Goal: Information Seeking & Learning: Stay updated

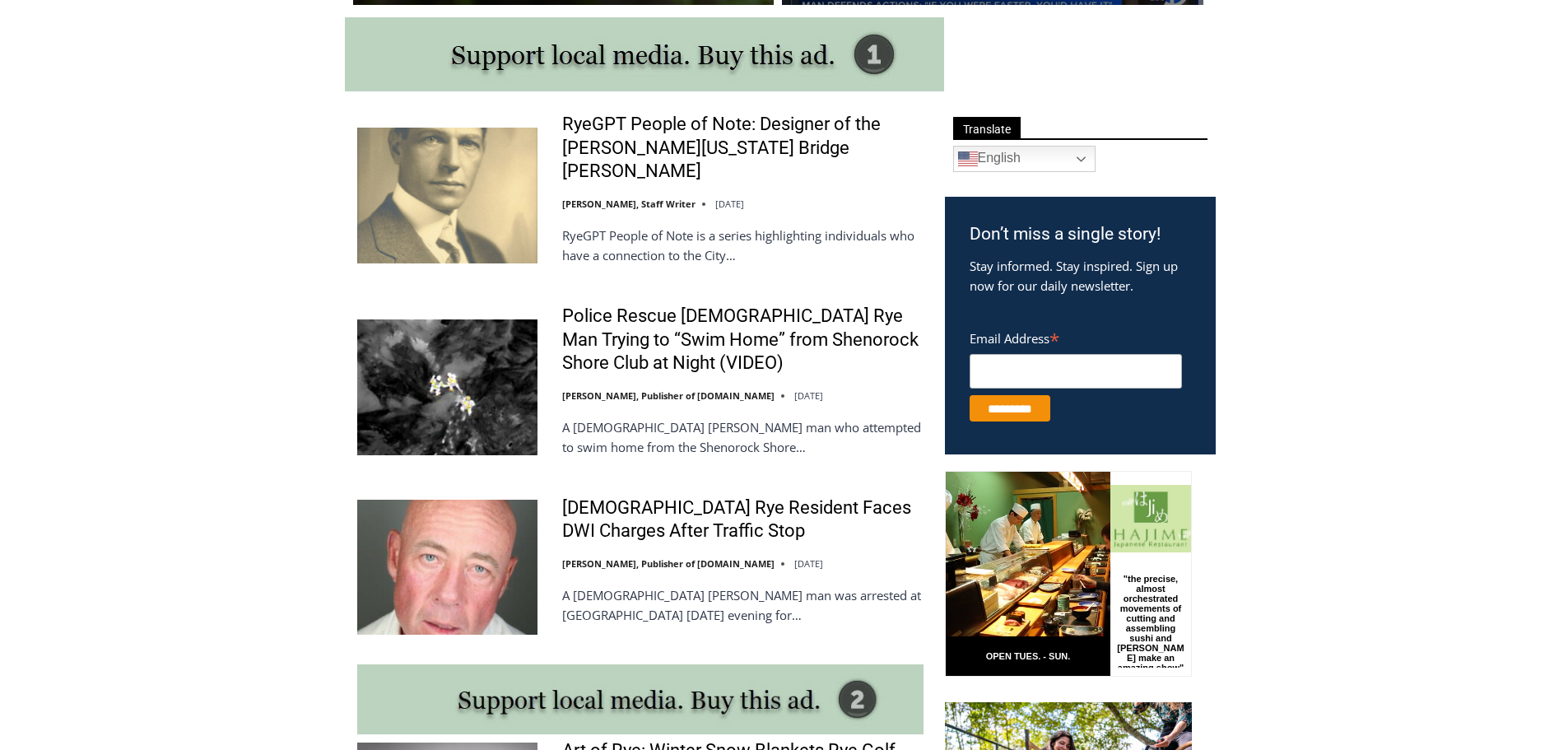
click at [489, 564] on img at bounding box center [447, 568] width 180 height 135
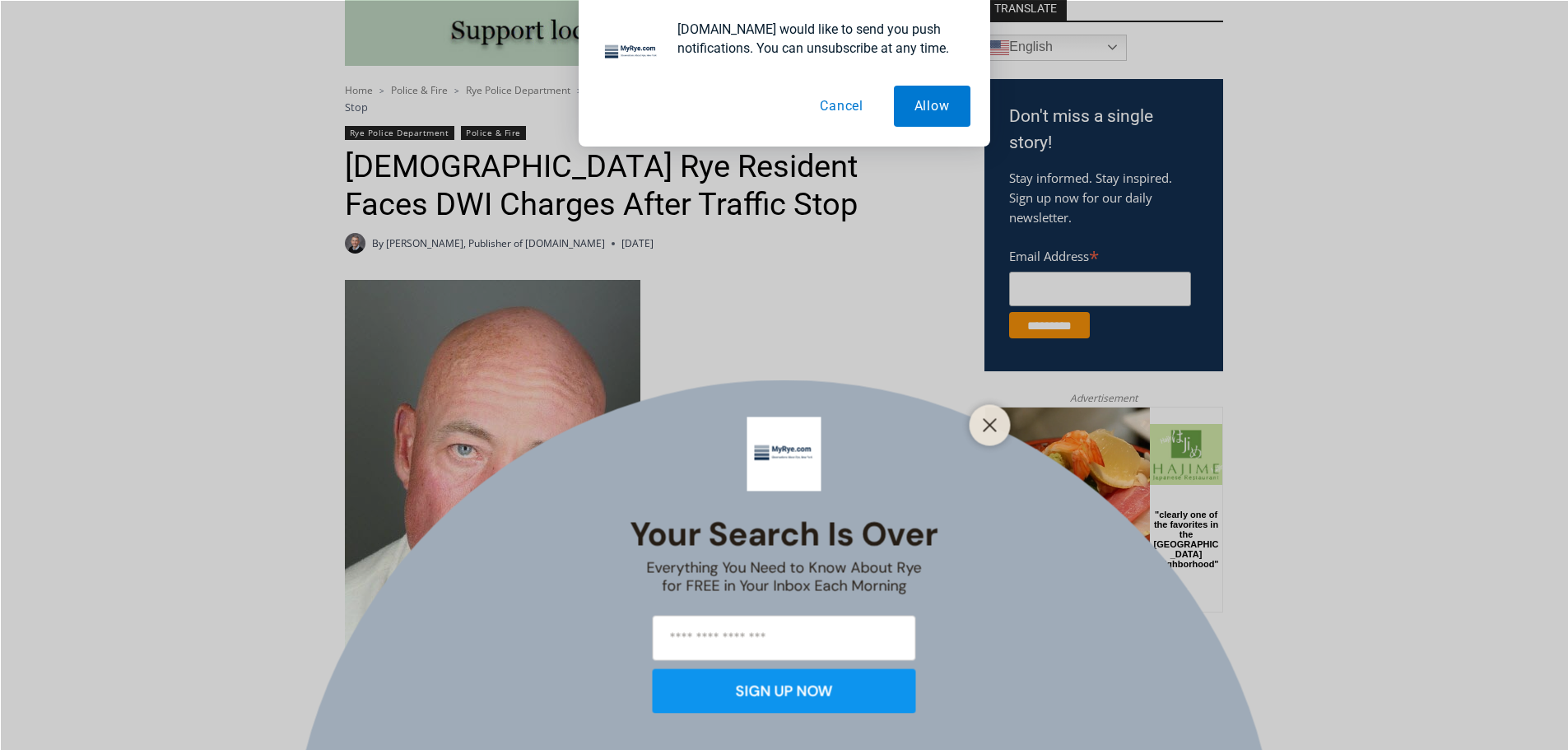
scroll to position [464, 0]
click at [848, 112] on button "Cancel" at bounding box center [842, 106] width 85 height 41
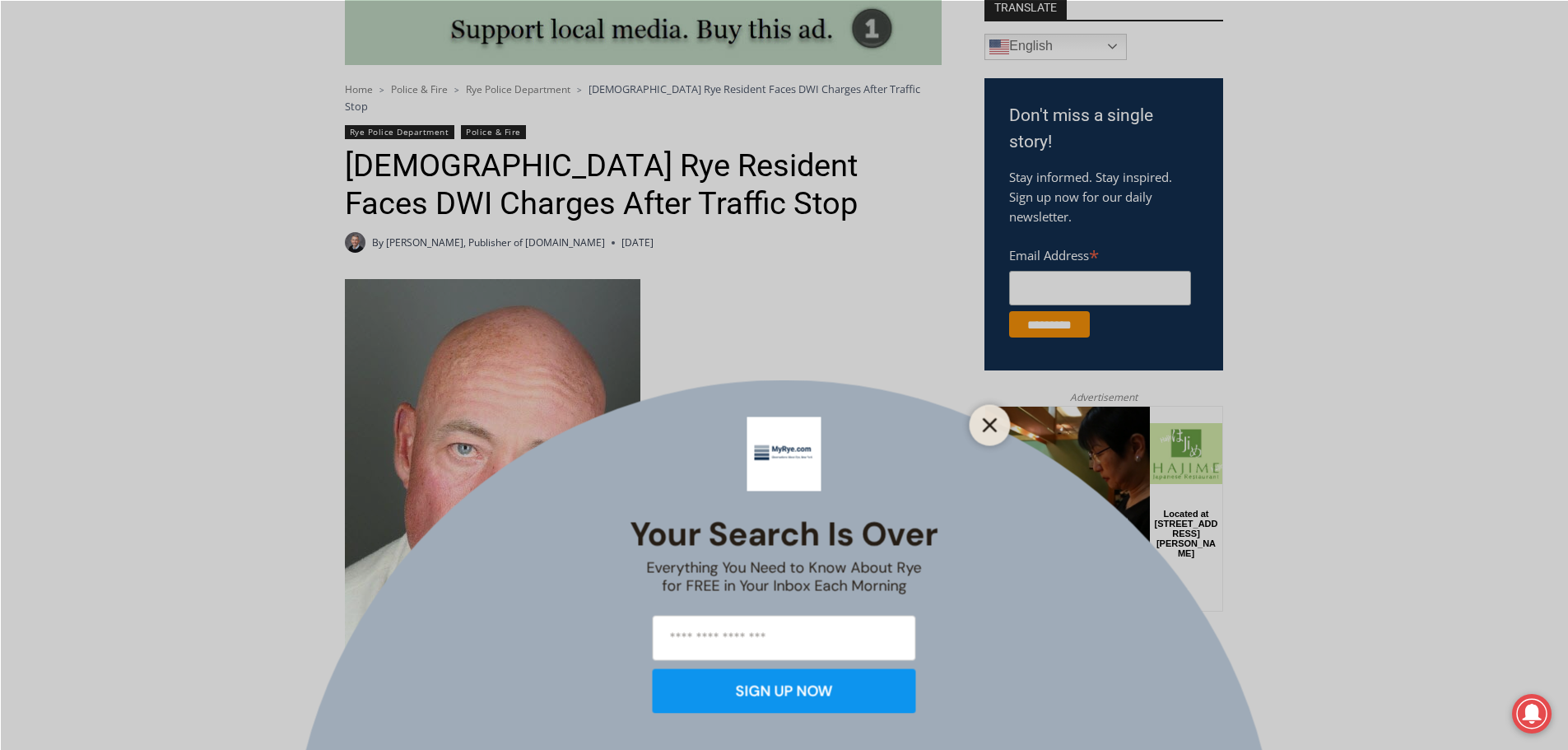
click at [988, 431] on icon "Close" at bounding box center [990, 425] width 15 height 15
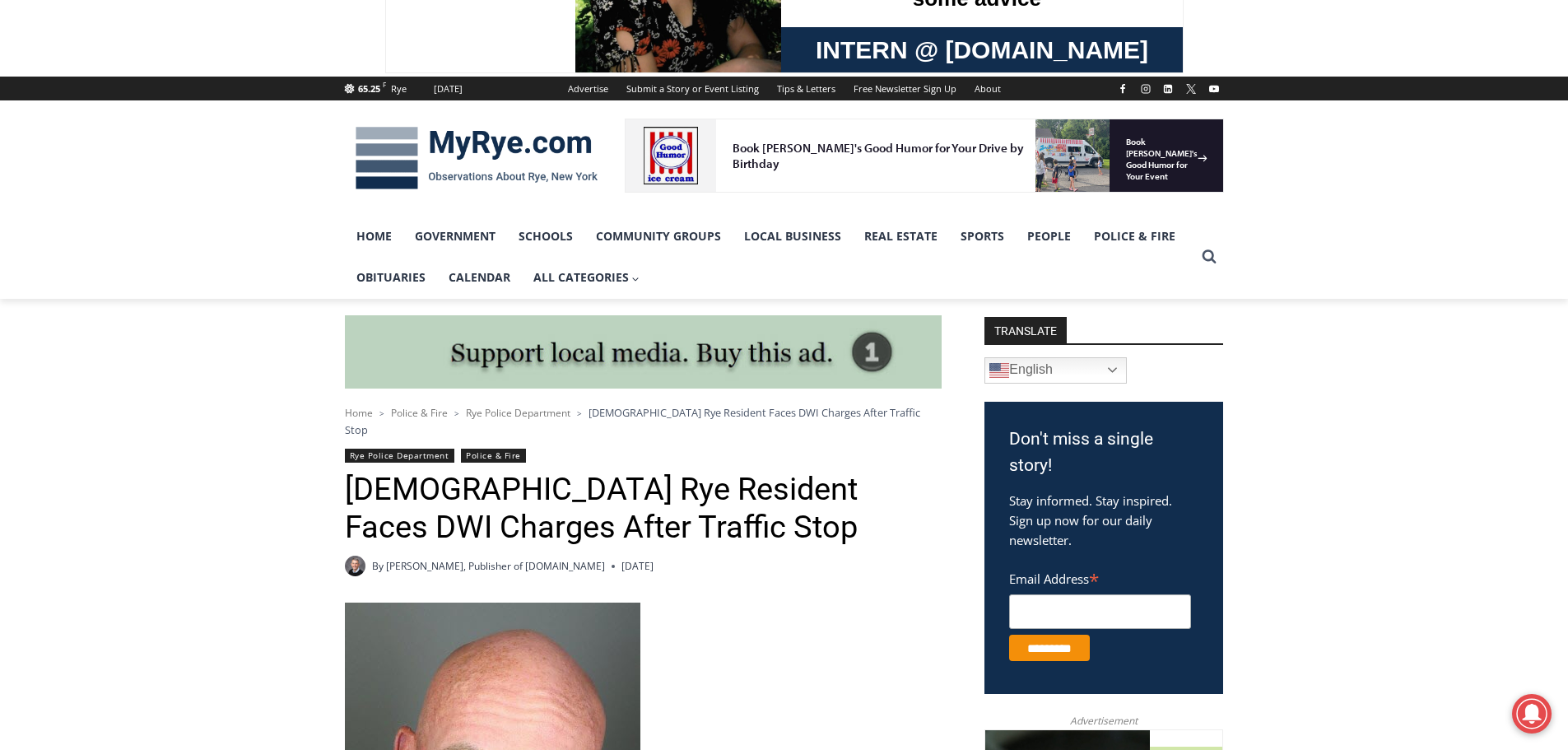
scroll to position [135, 0]
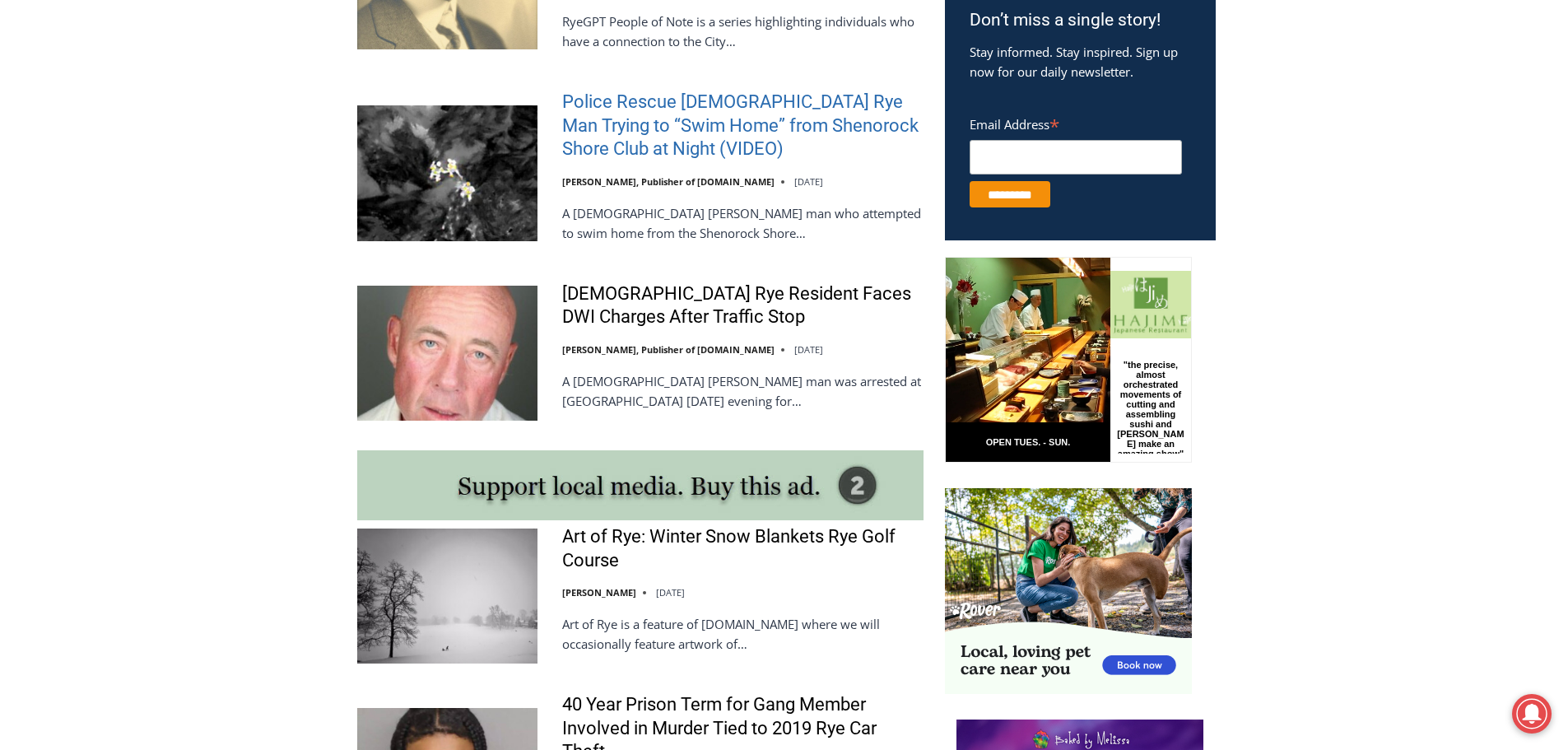
click at [666, 96] on link "Police Rescue [DEMOGRAPHIC_DATA] Rye Man Trying to “Swim Home” from Shenorock S…" at bounding box center [743, 125] width 362 height 70
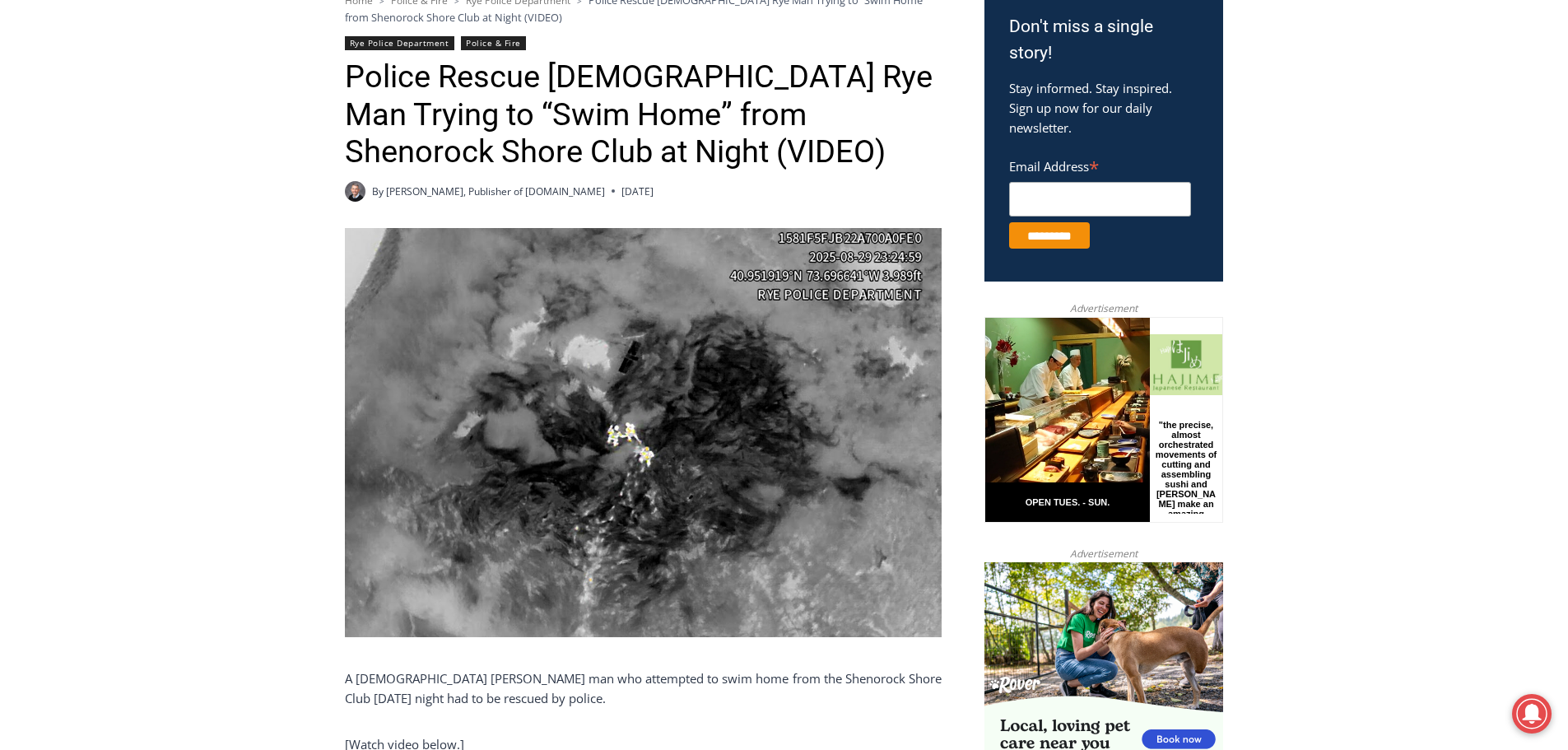
scroll to position [547, 0]
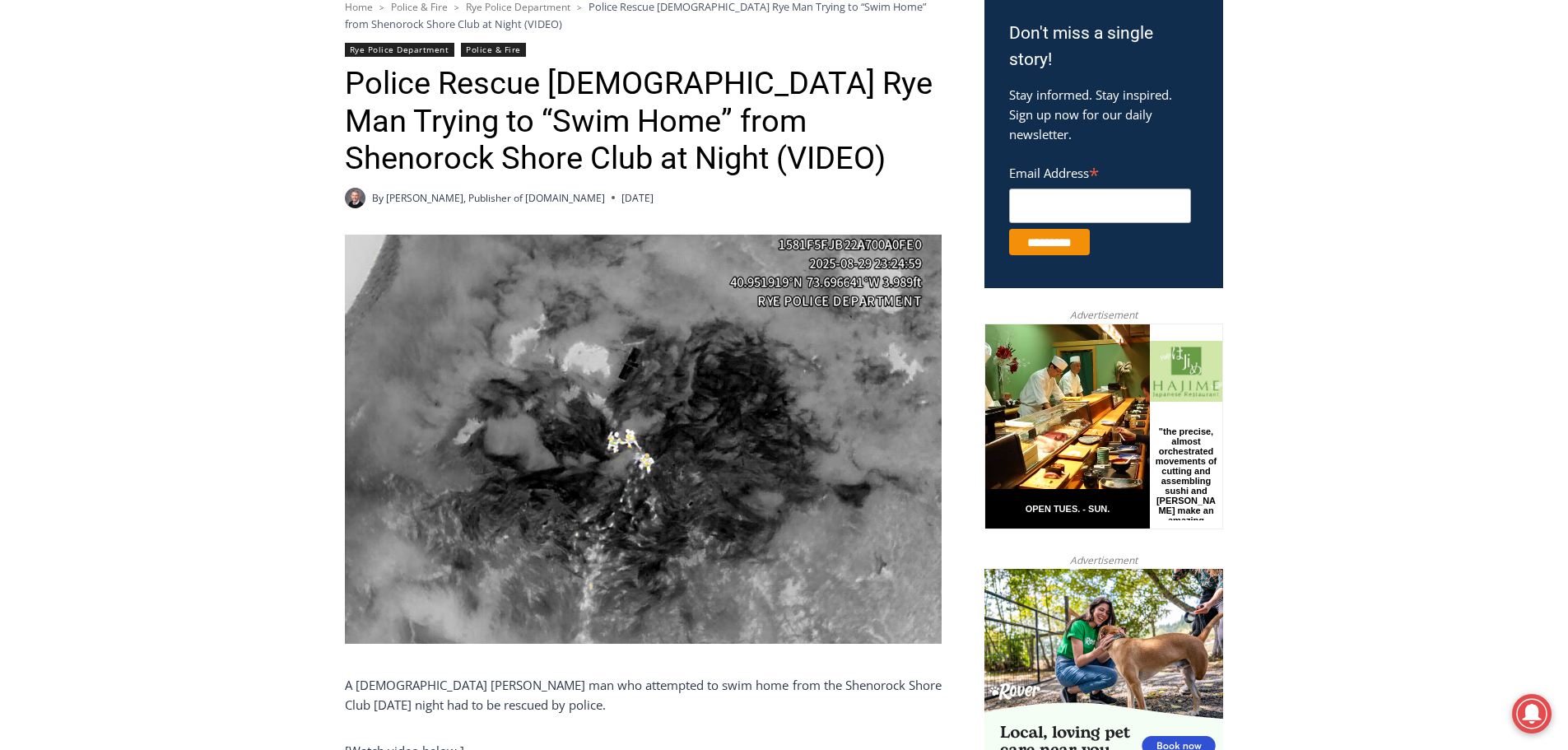
click at [647, 438] on img at bounding box center [643, 440] width 597 height 410
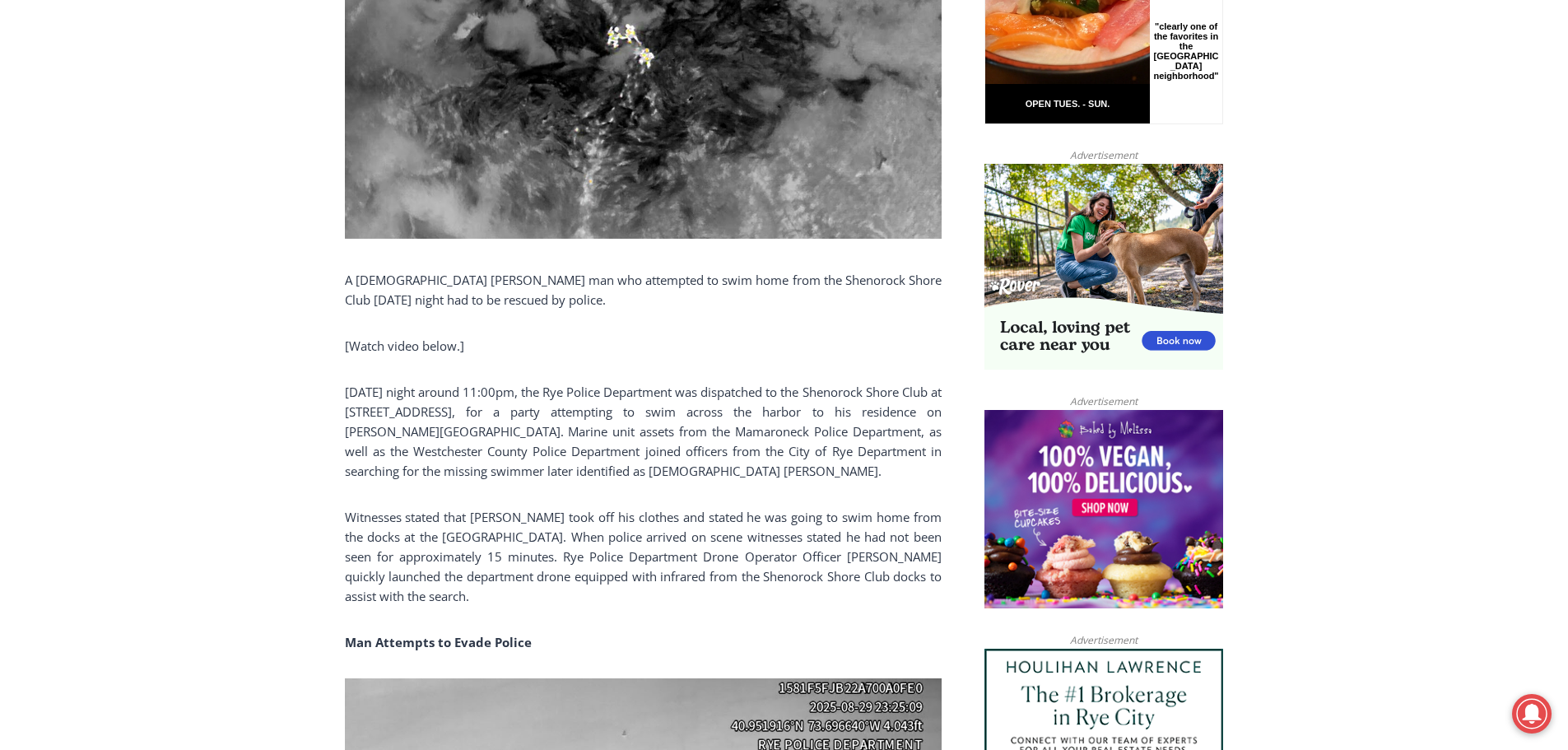
scroll to position [876, 0]
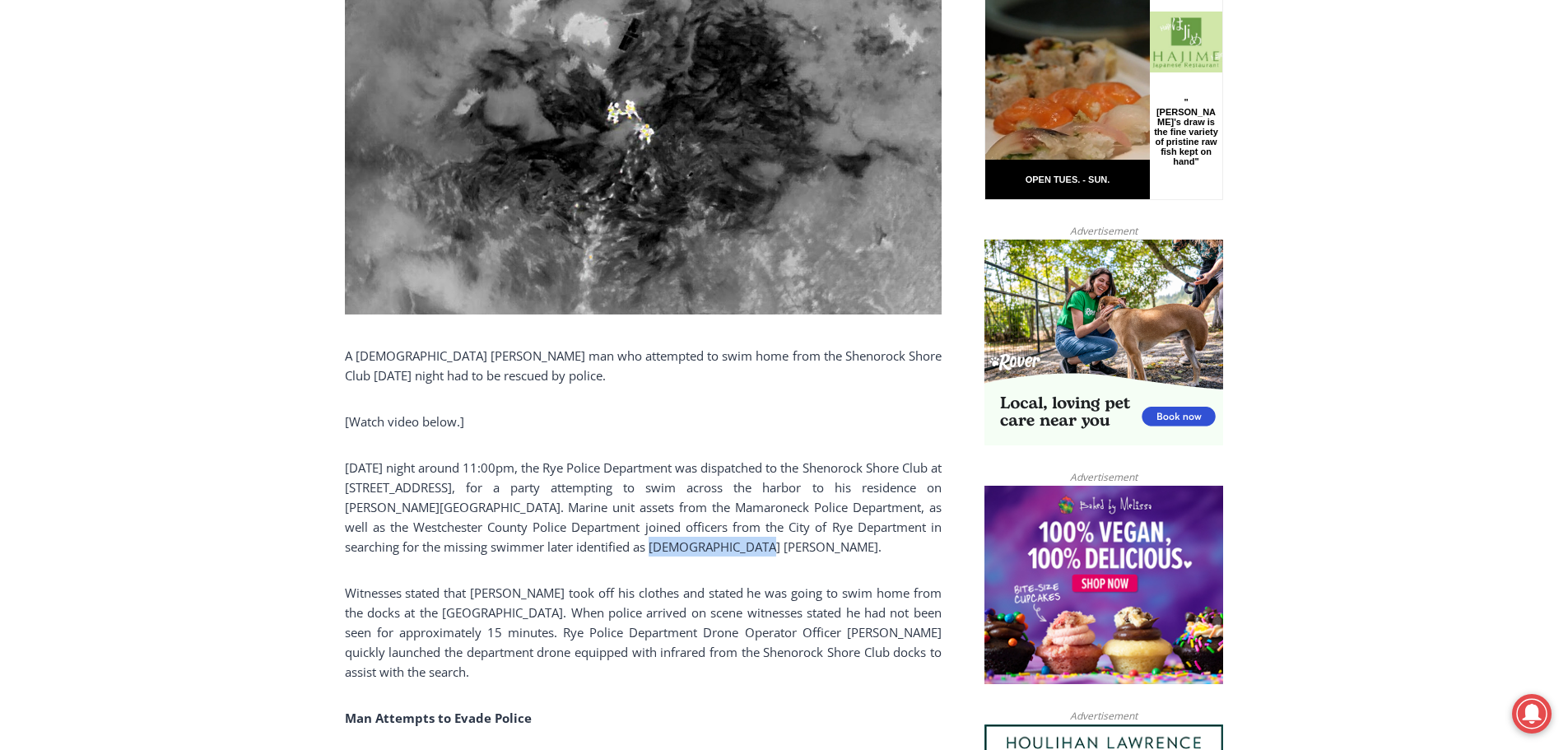
drag, startPoint x: 571, startPoint y: 550, endPoint x: 670, endPoint y: 556, distance: 99.2
click at [670, 556] on p "[DATE] night around 11:00pm, the Rye Police Department was dispatched to the Sh…" at bounding box center [643, 507] width 597 height 99
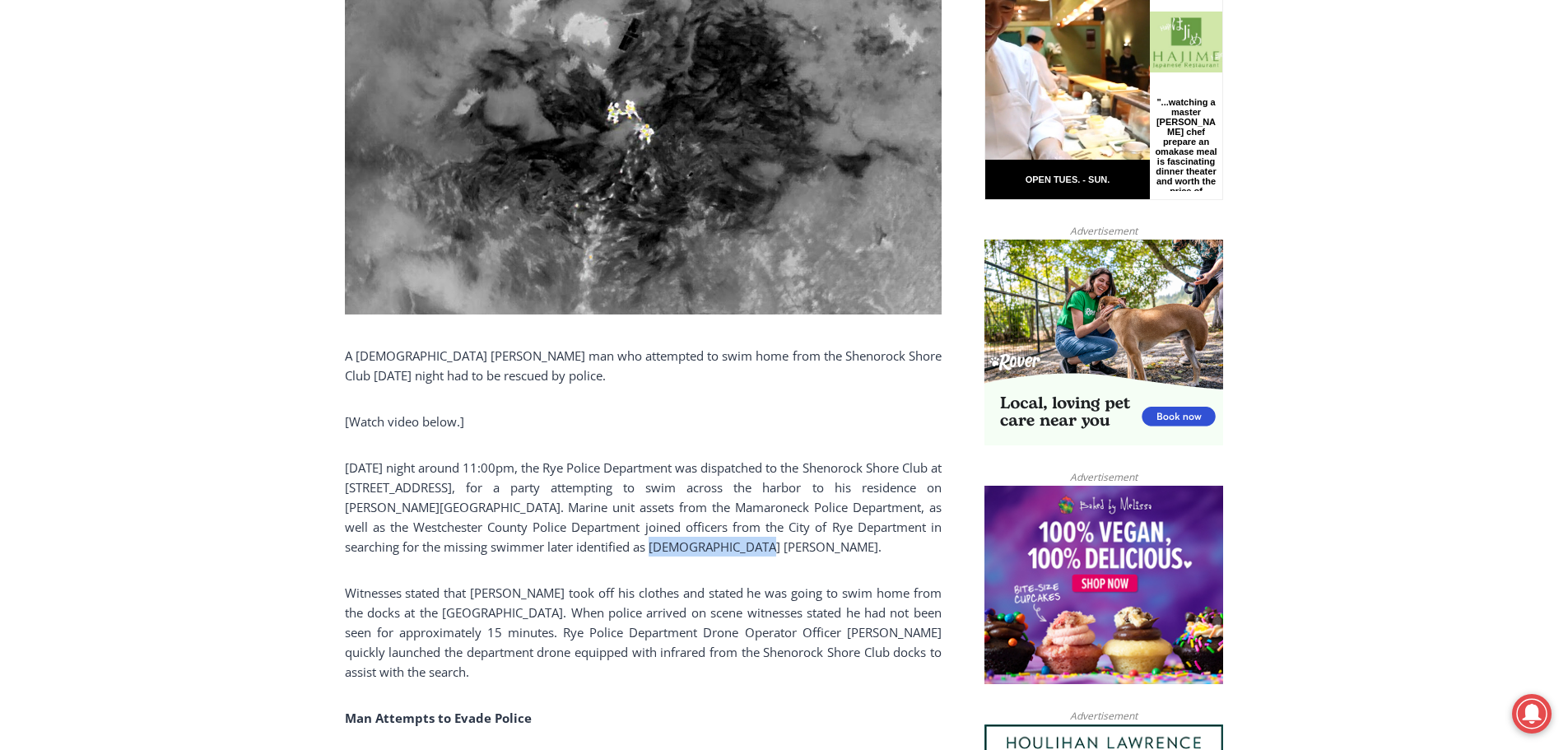
copy p "[PERSON_NAME]"
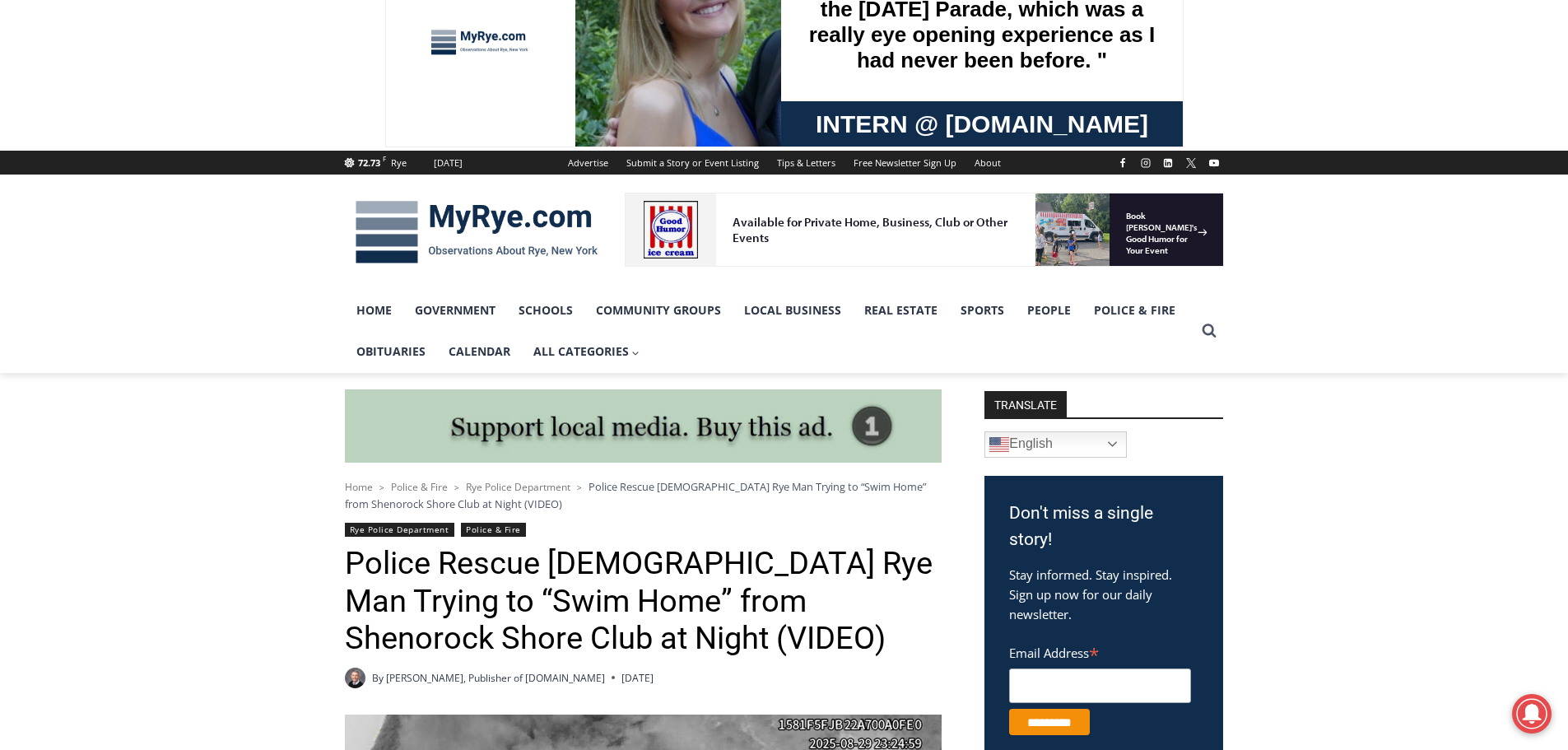
scroll to position [0, 0]
